Goal: Information Seeking & Learning: Learn about a topic

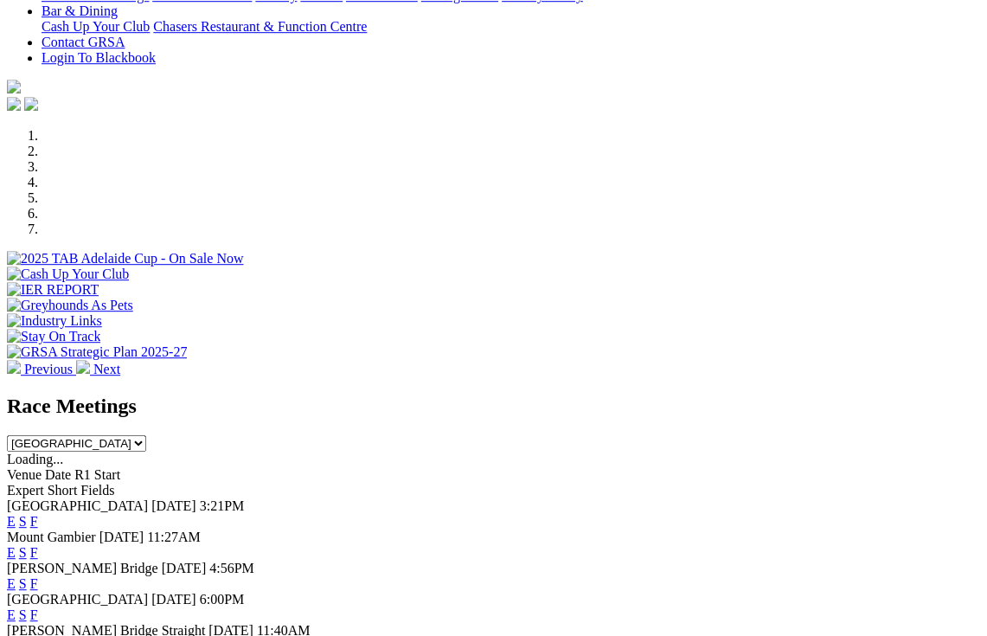
scroll to position [497, 0]
click at [38, 545] on link "F" at bounding box center [34, 552] width 8 height 15
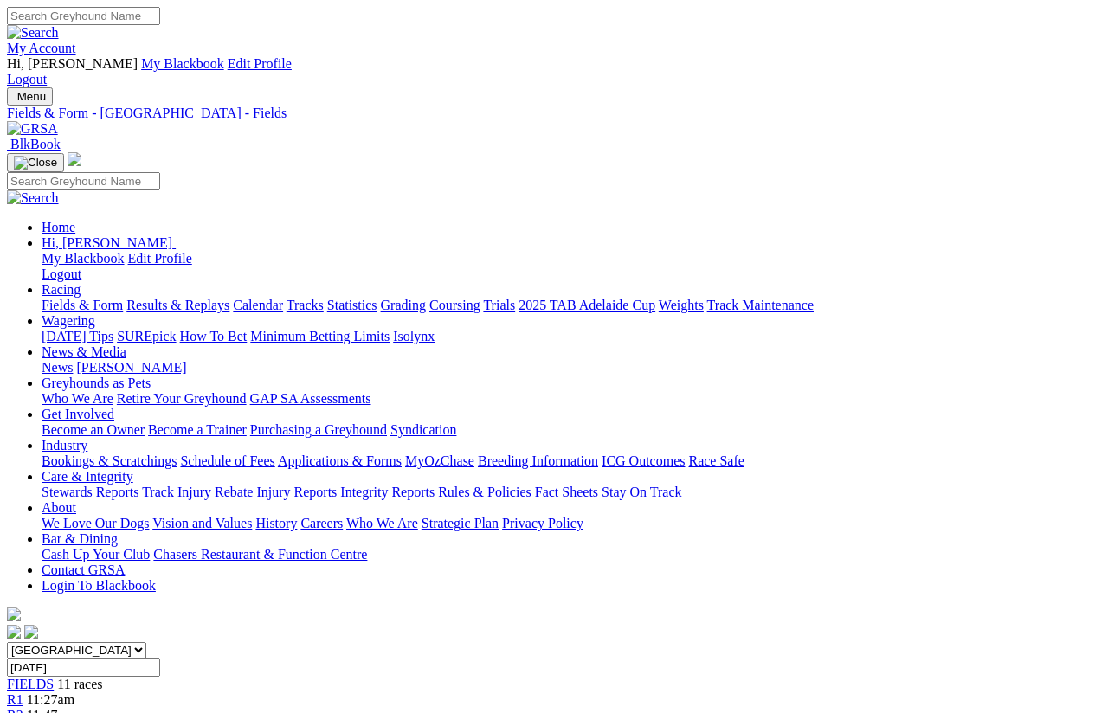
click at [56, 298] on link "Fields & Form" at bounding box center [82, 305] width 81 height 15
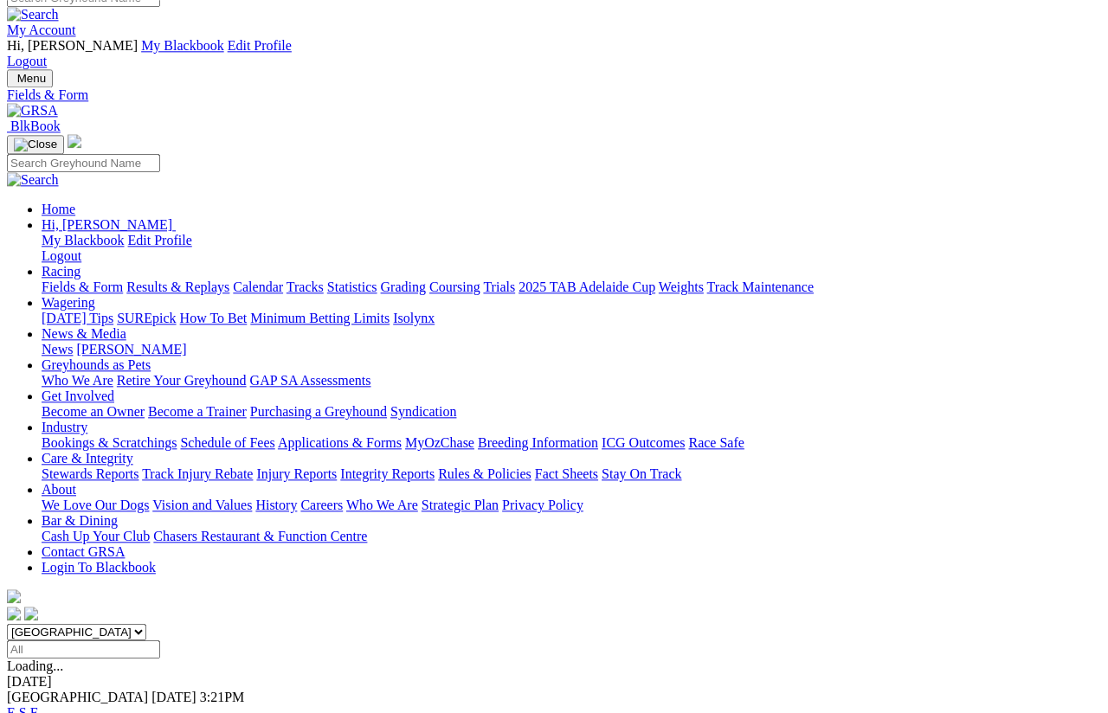
scroll to position [18, 0]
click at [38, 705] on link "F" at bounding box center [34, 712] width 8 height 15
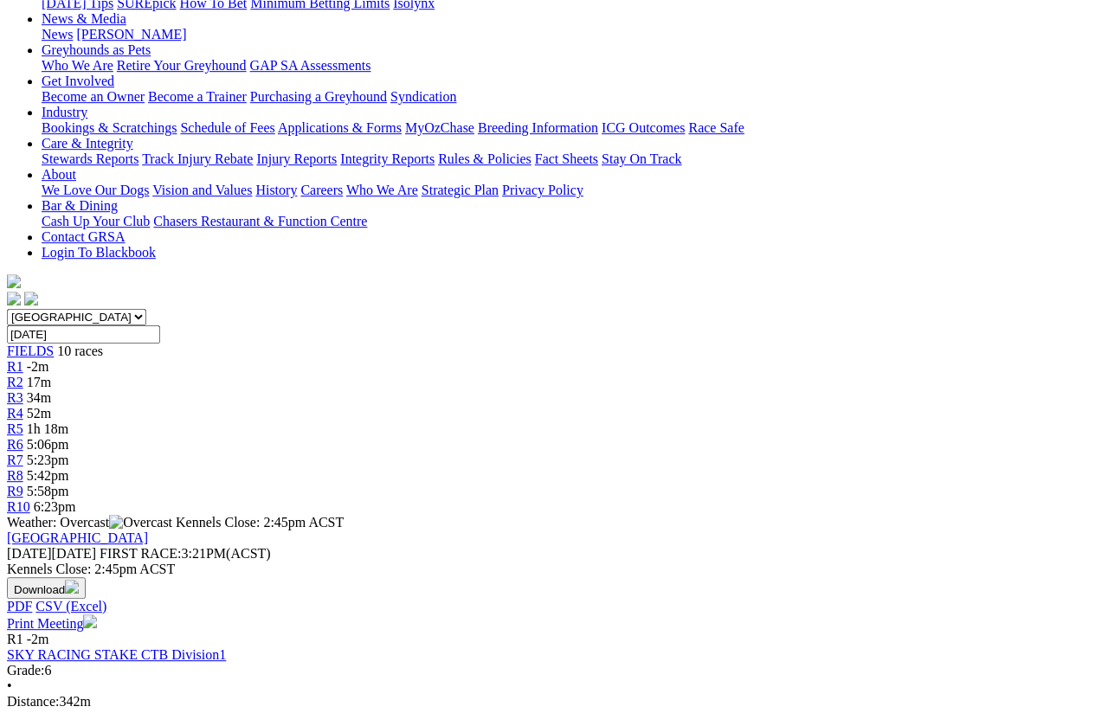
scroll to position [284, 0]
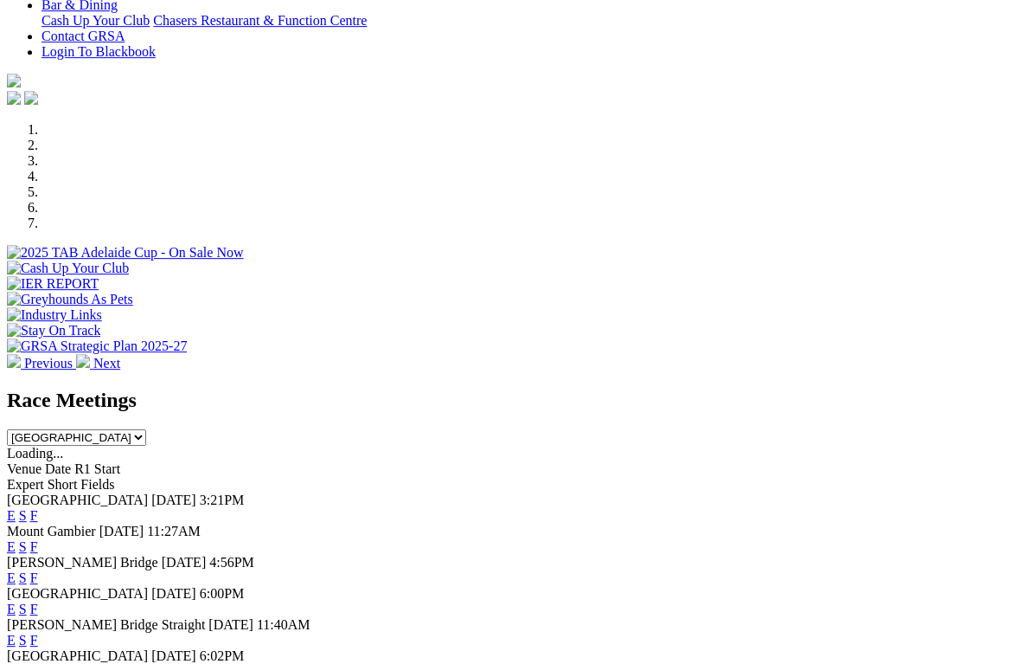
scroll to position [503, 0]
click at [38, 508] on link "F" at bounding box center [34, 515] width 8 height 15
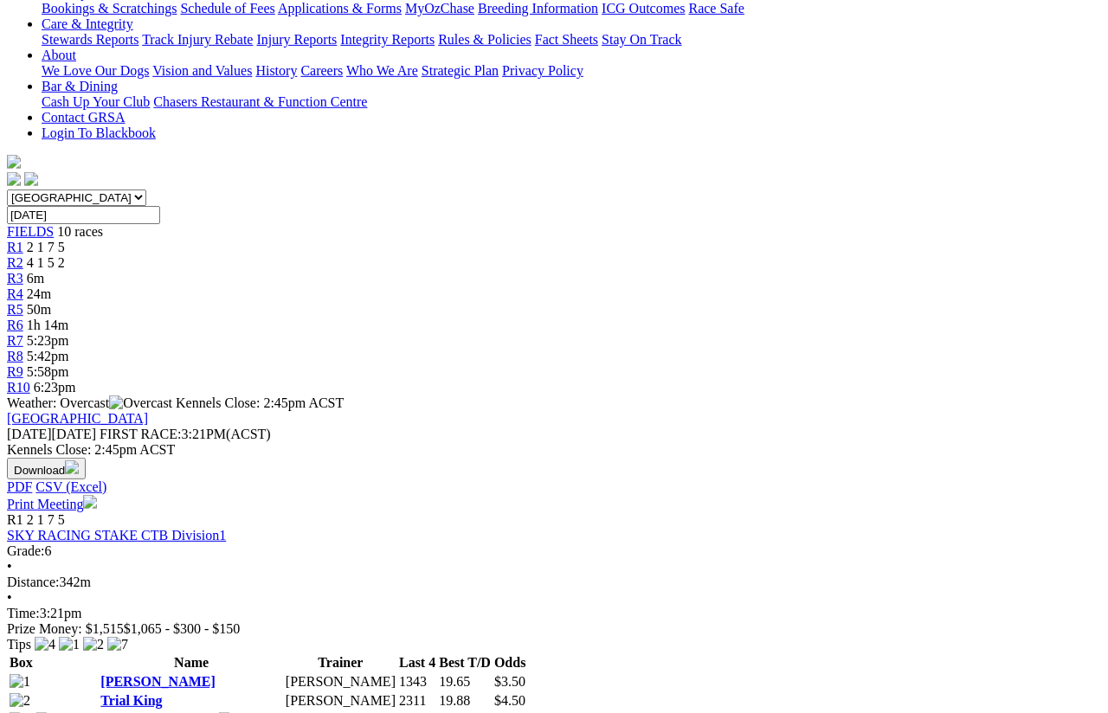
scroll to position [454, 0]
